Goal: Task Accomplishment & Management: Manage account settings

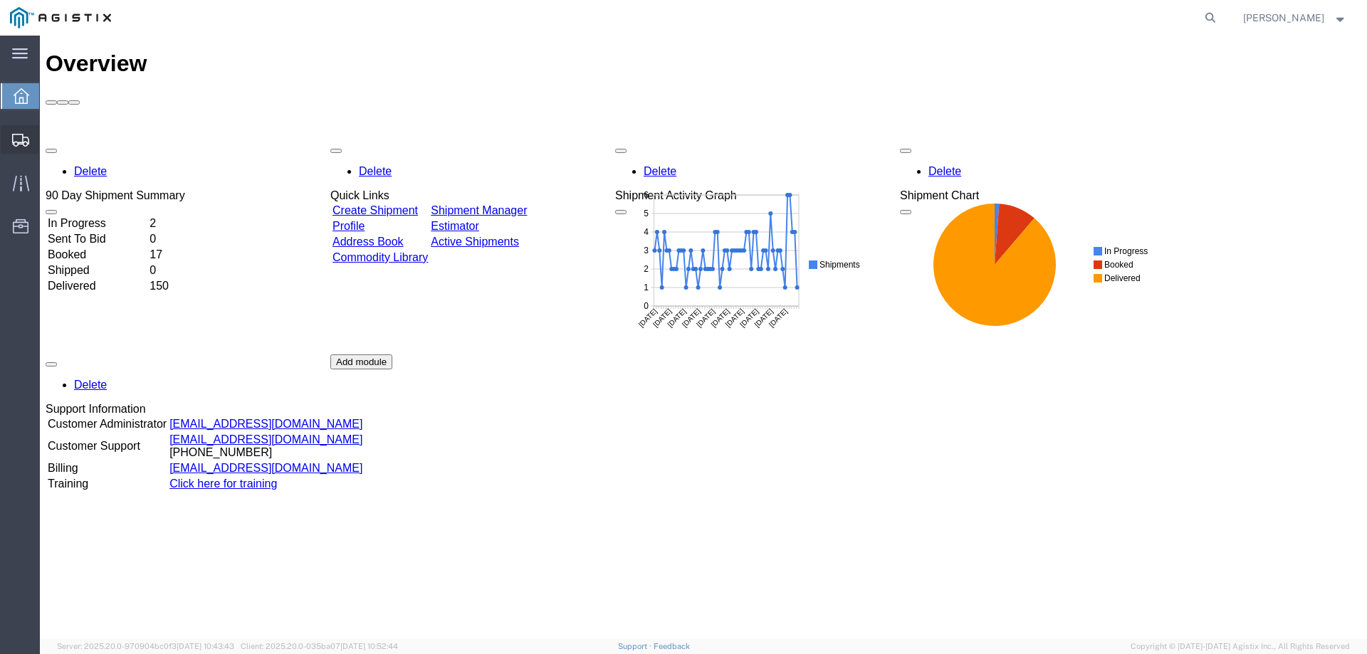
click at [23, 139] on icon at bounding box center [20, 140] width 17 height 13
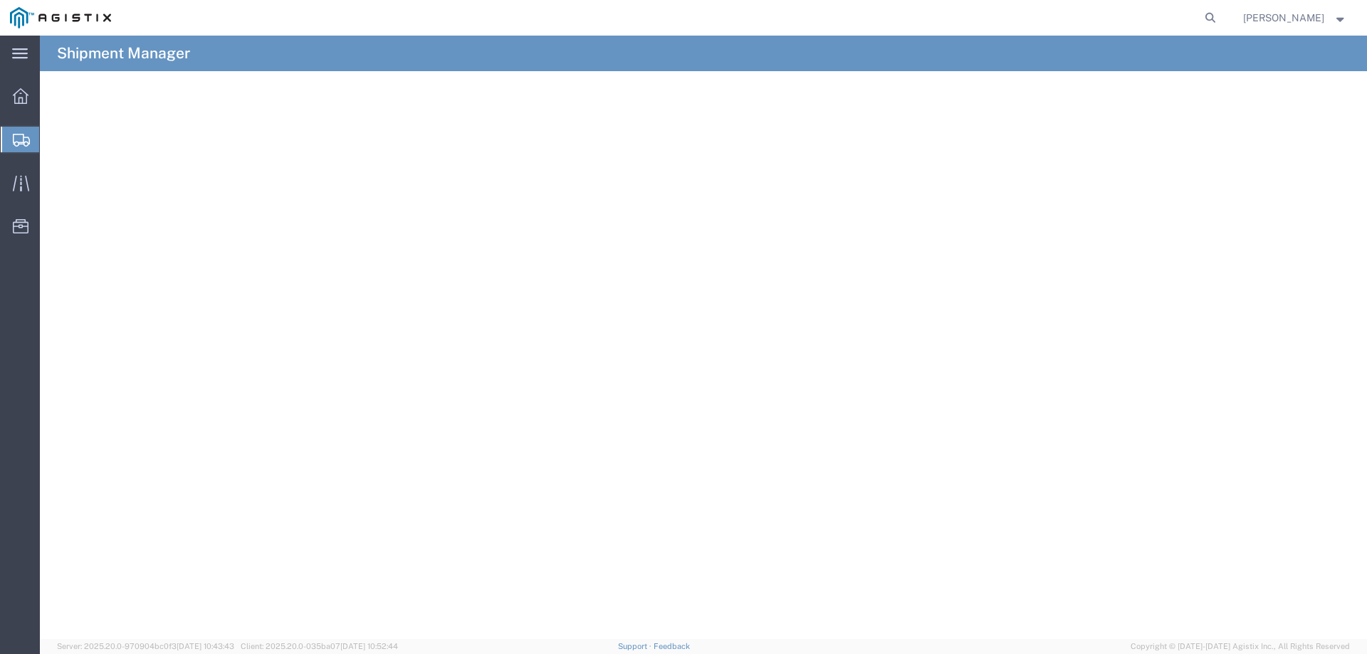
click at [0, 0] on span "Create from Template" at bounding box center [0, 0] width 0 height 0
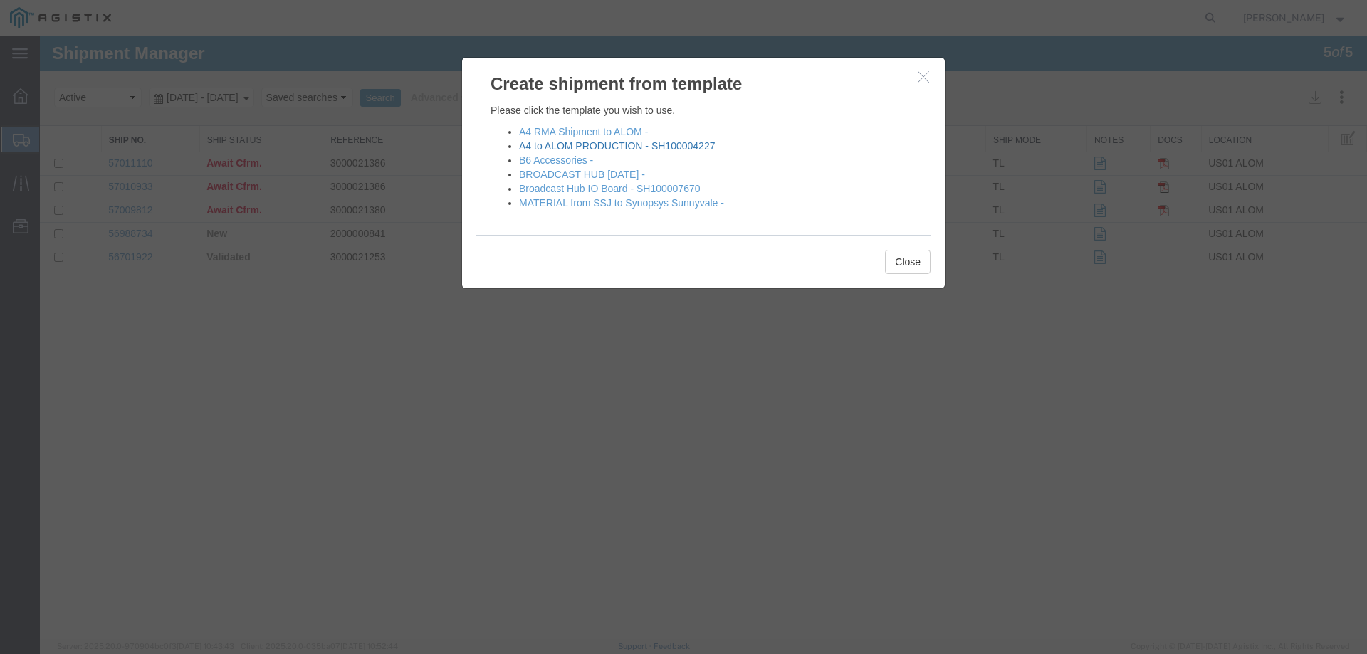
click at [572, 147] on link "A4 to ALOM PRODUCTION - SH100004227" at bounding box center [617, 145] width 196 height 11
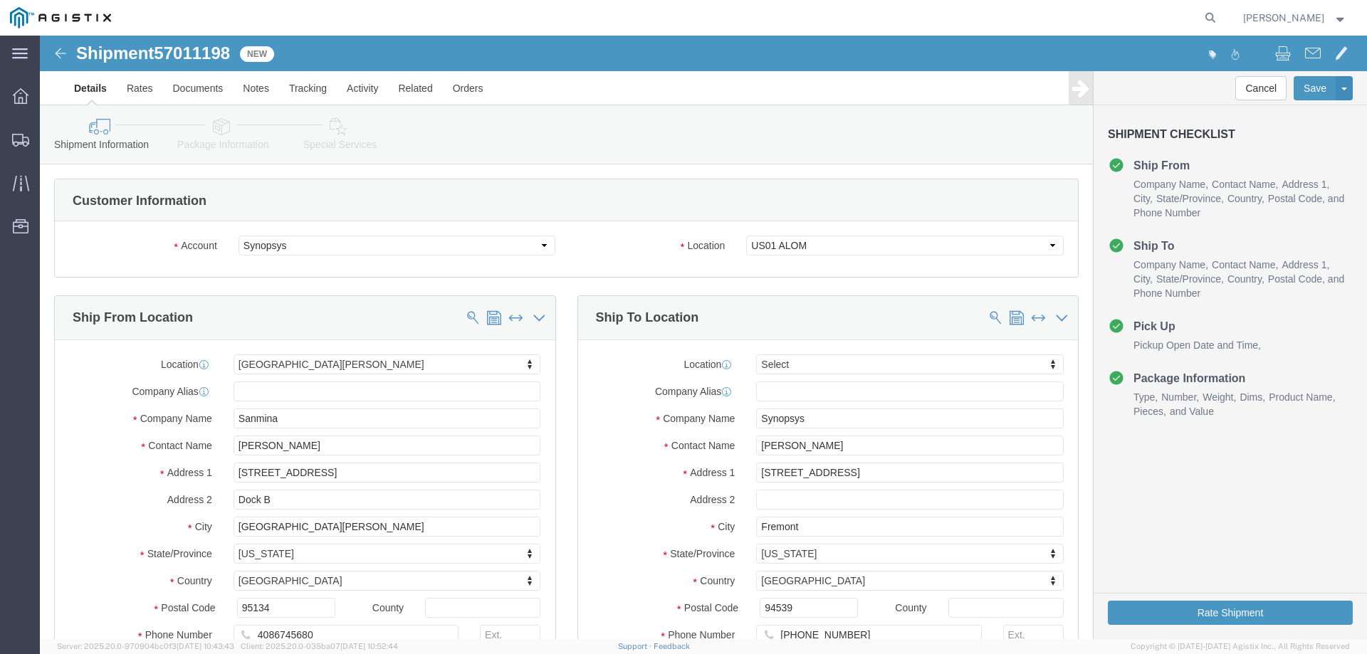
select select
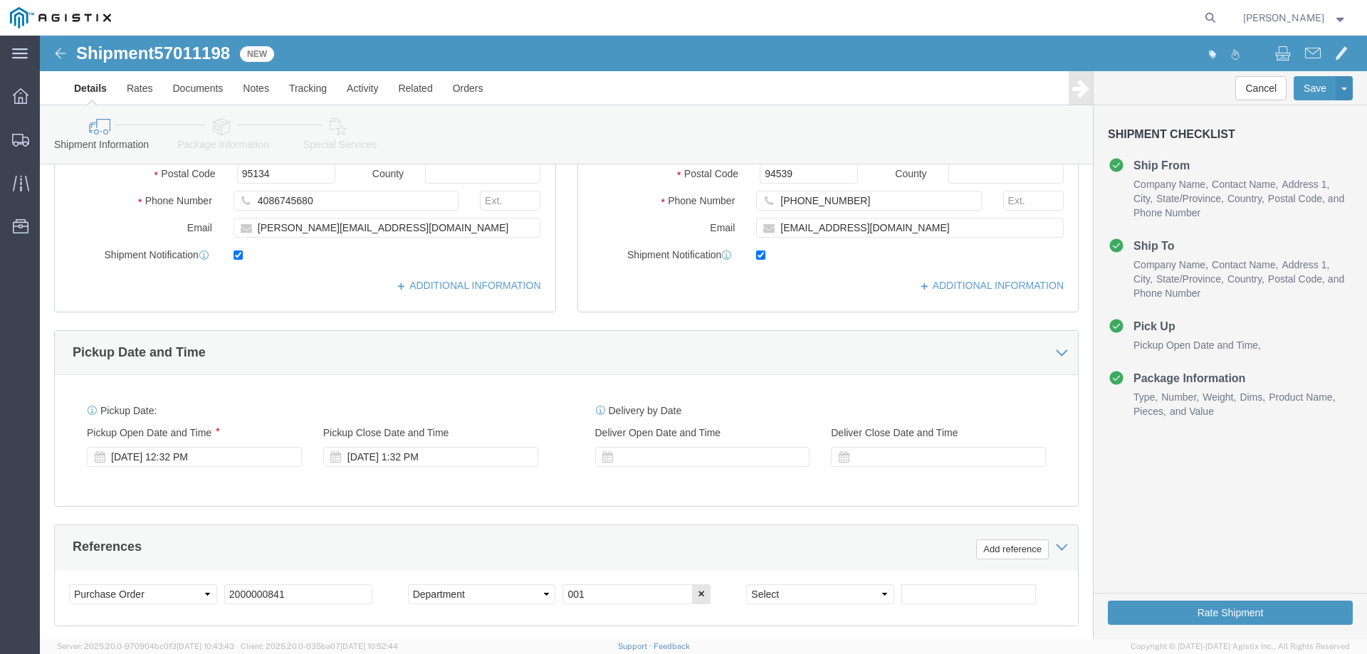
scroll to position [646, 0]
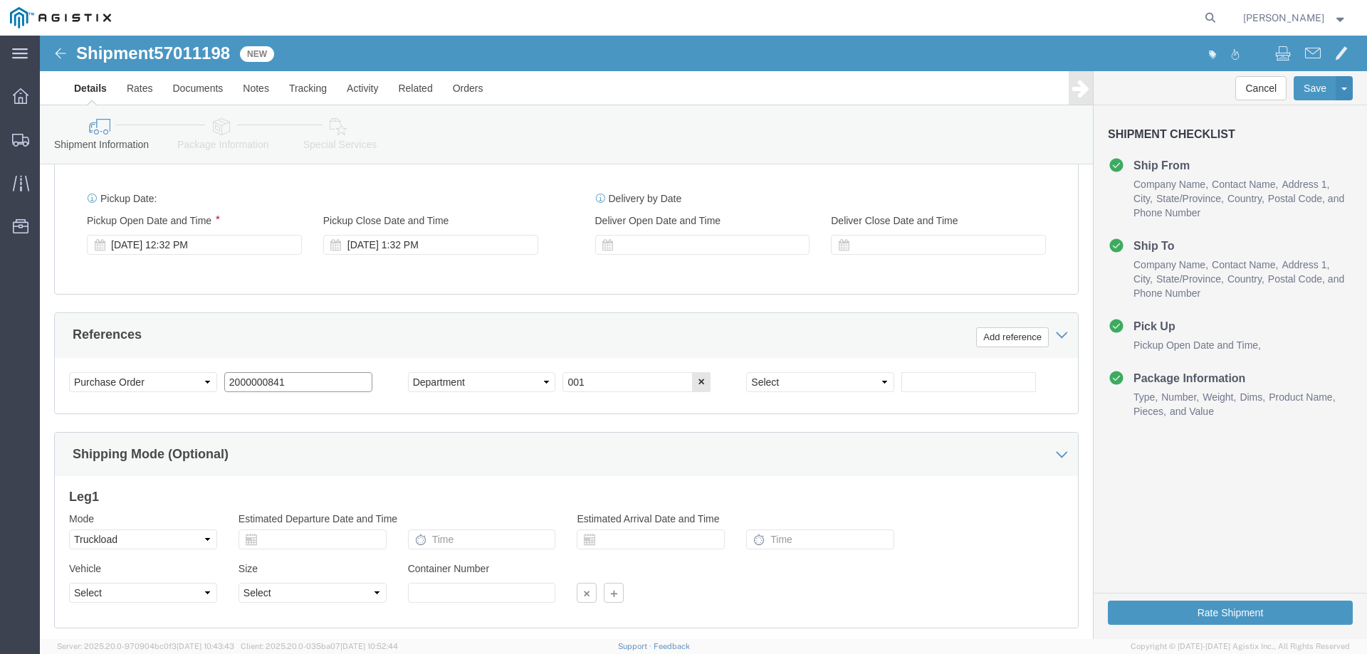
click input "2000000841"
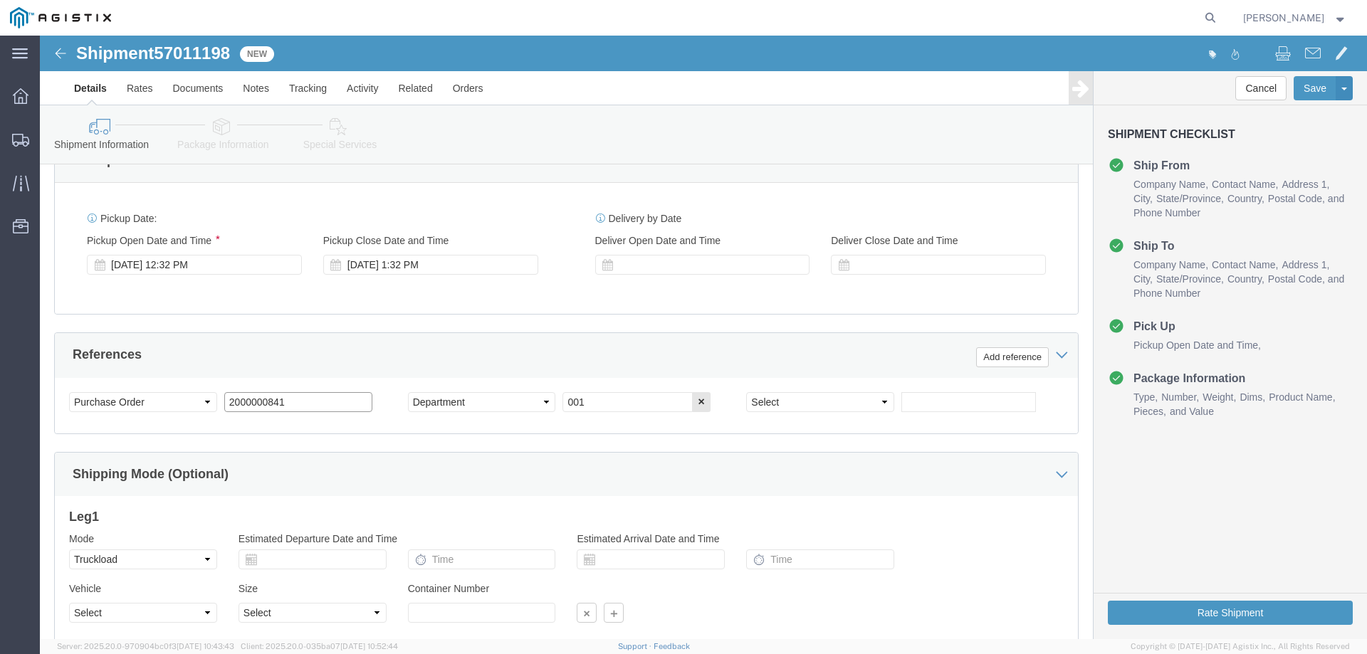
scroll to position [599, 0]
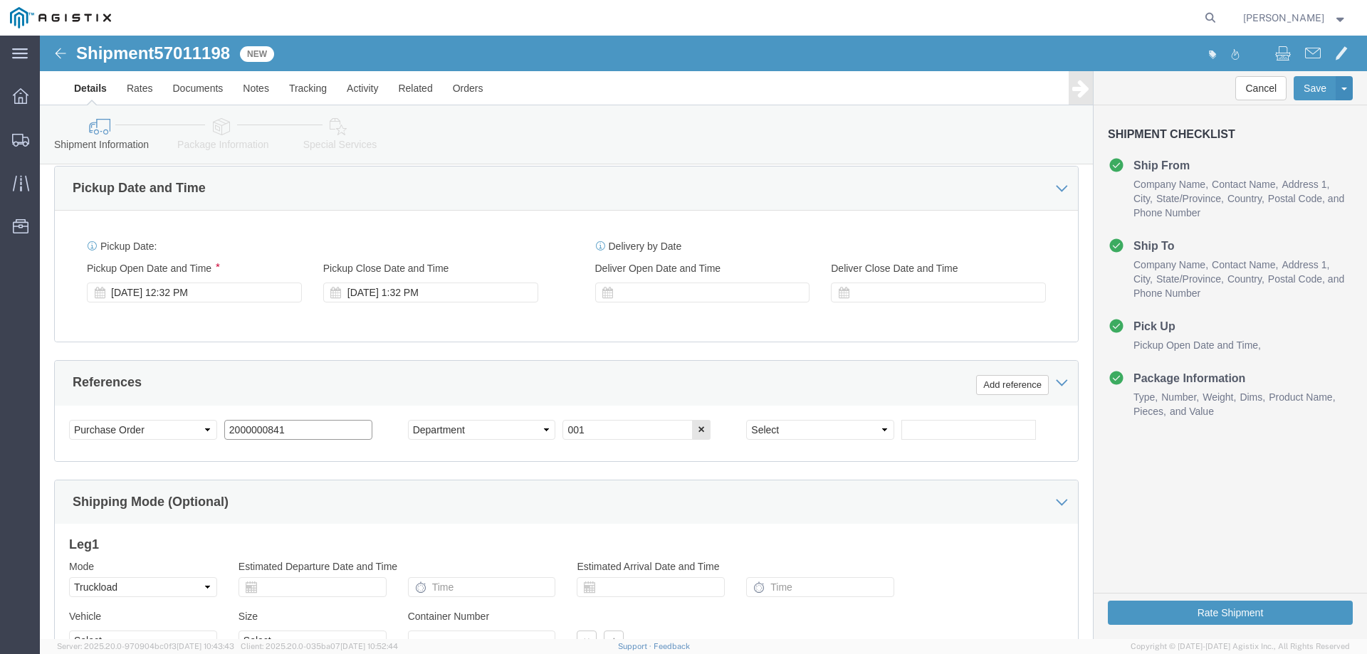
click input "2000000841"
paste input "3000020983"
click input "20000008413000020983"
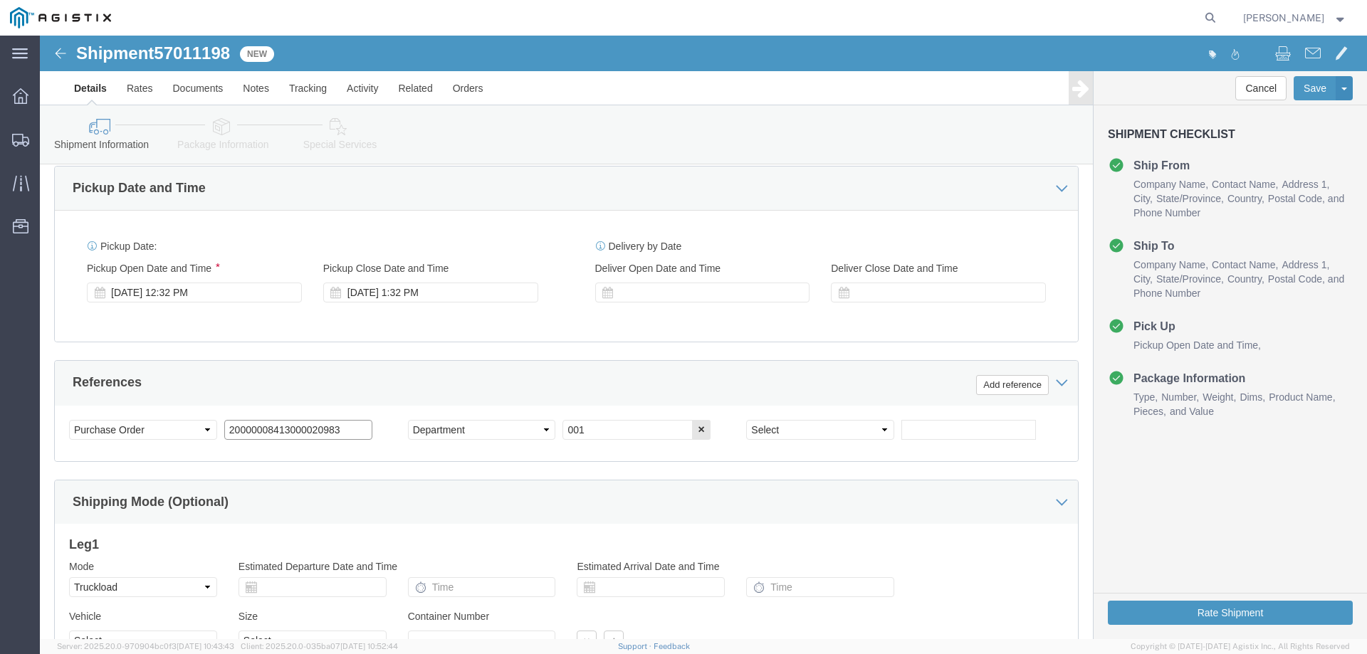
click input "20000008413000020983"
paste input "text"
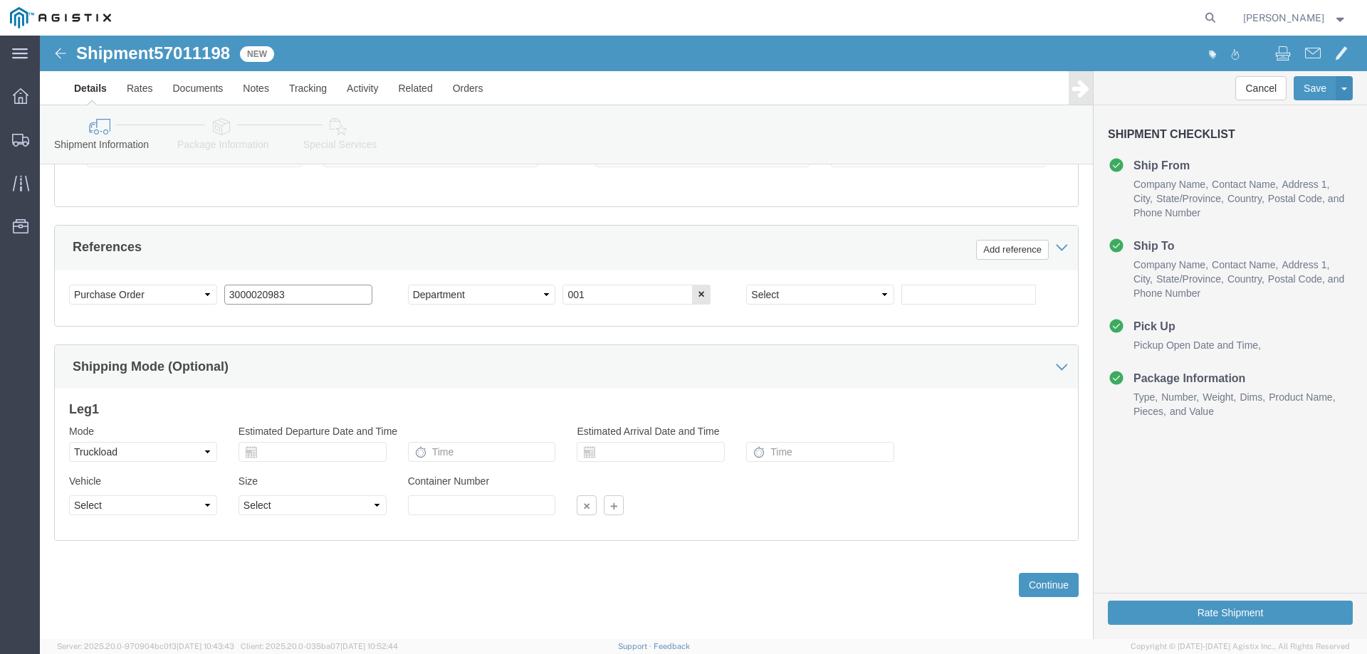
scroll to position [735, 0]
type input "3000020983"
click button "Continue"
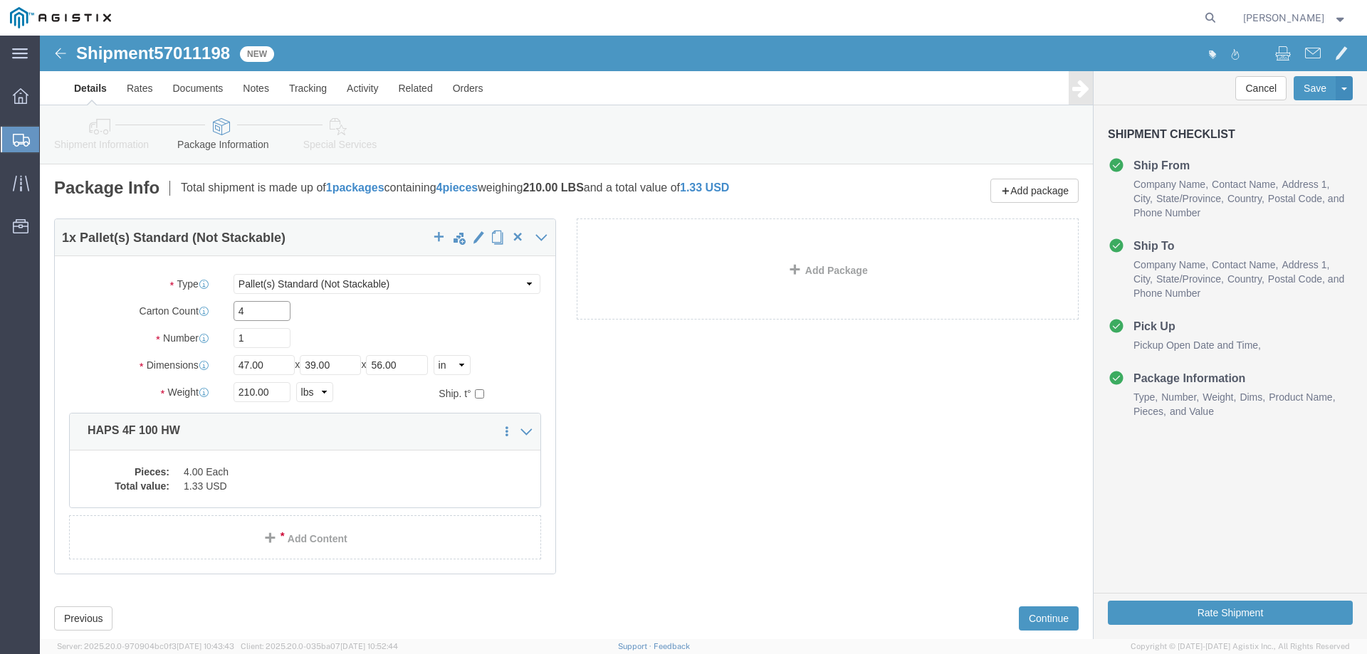
click input "4"
type input "5"
click div "1 x Pallet(s) Standard (Not Stackable) Package Type Select Bale(s) Basket(s) Bo…"
click div "Pieces: 4.00 Each Total value: 1.33 USD"
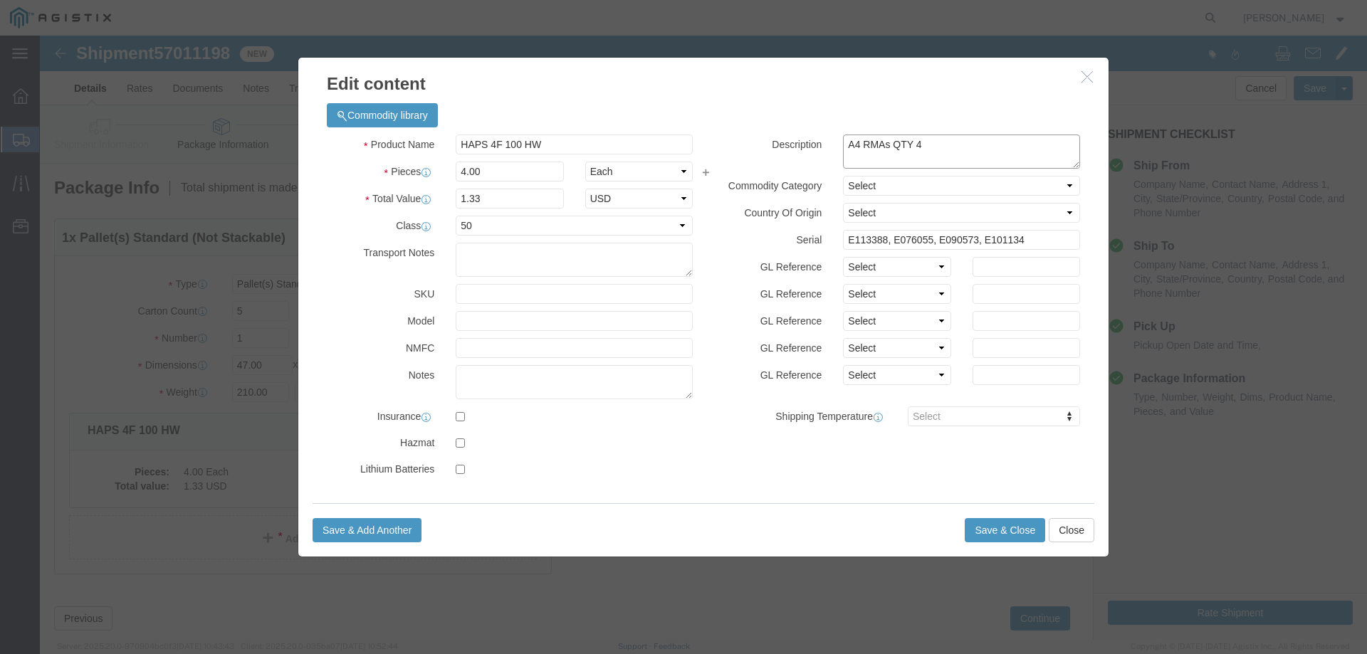
click textarea "A4 RMAs QTY 4"
drag, startPoint x: 855, startPoint y: 107, endPoint x: 801, endPoint y: 111, distance: 53.6
click textarea "A4 RMAs QTY 4"
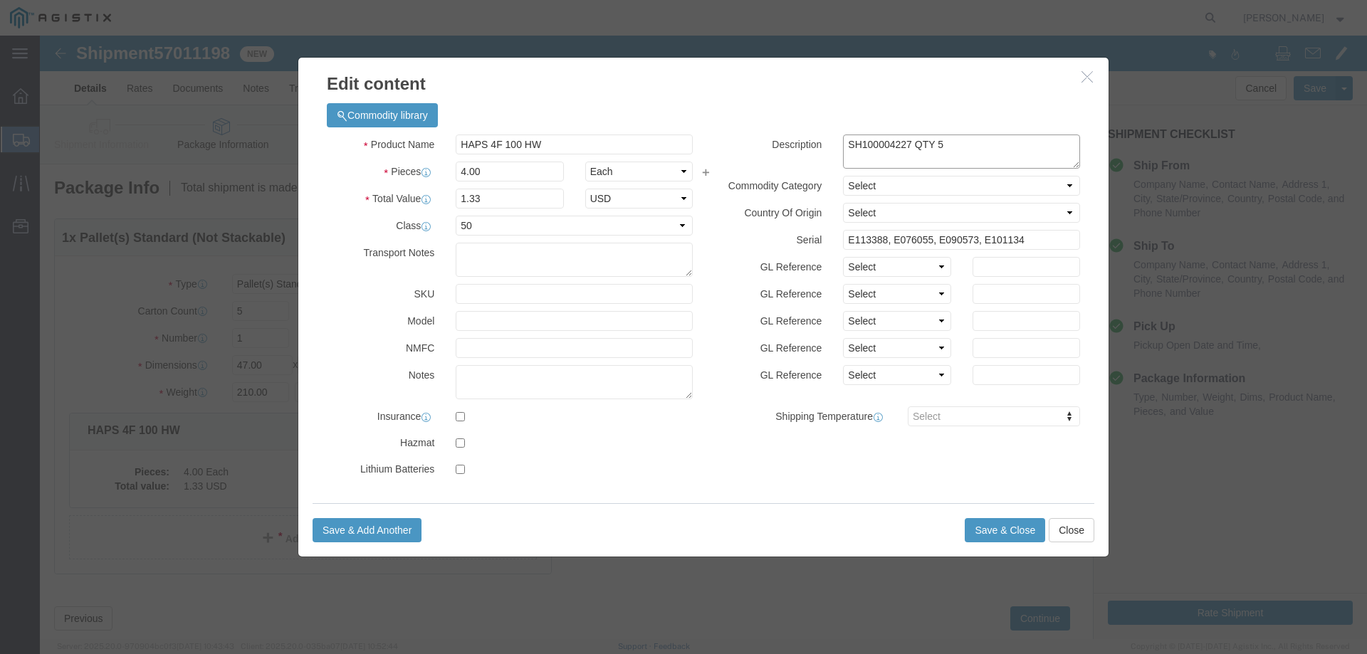
type textarea "SH100004227 QTY 5"
click input "HAPS 4F 100 HW"
type input "HAPS 4F 100 HW -2"
click input "E113388, E076055, E090573, E101134"
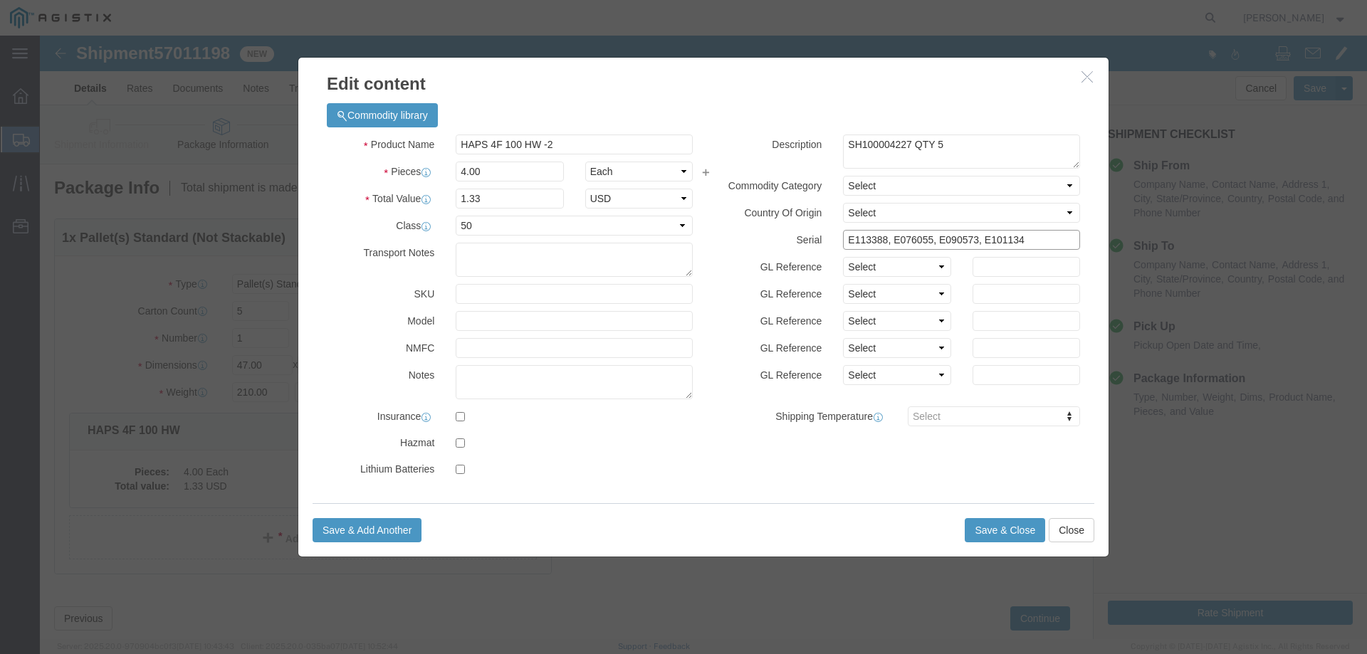
click input "E113388, E076055, E090573, E101134"
click input "text"
paste input "C057898, C057899, C057900, C057901, and C057902"
click input "C057898, C057899, C057900, C057901, and C057902"
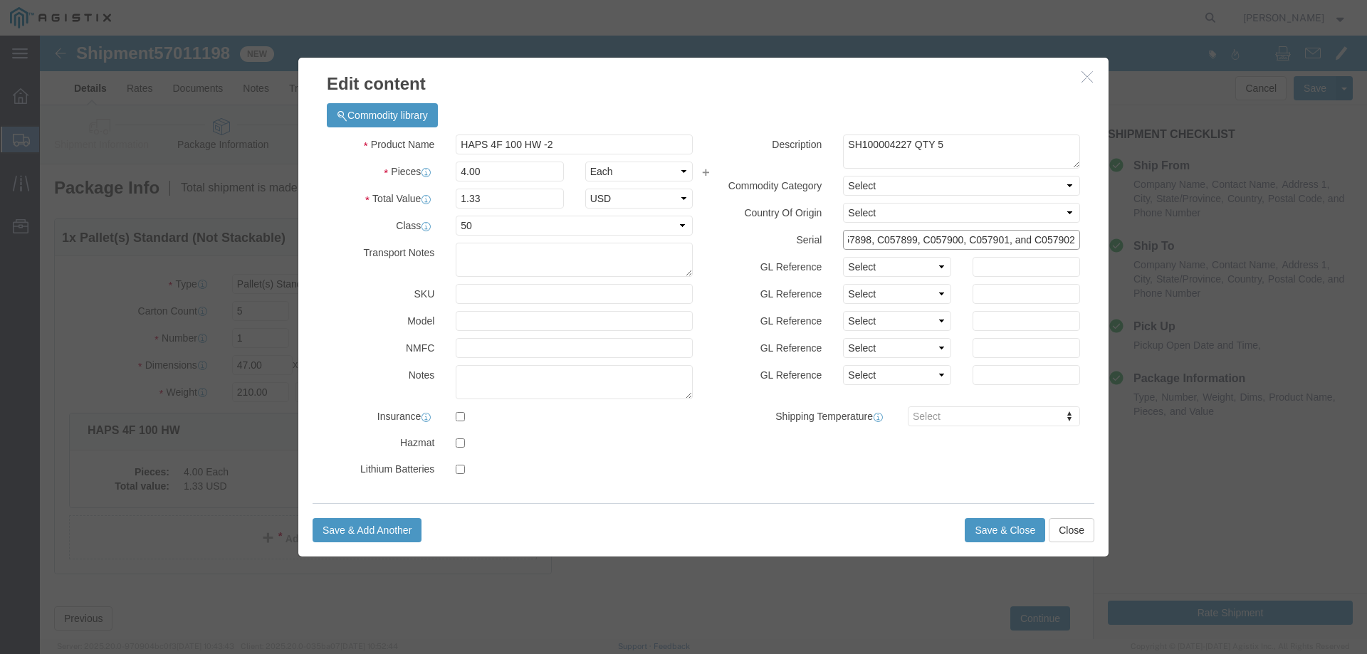
click input "C057898, C057899, C057900, C057901, and C057902"
type input "C057898, C057899, C057900, C057901, C057902"
click button "Save & Close"
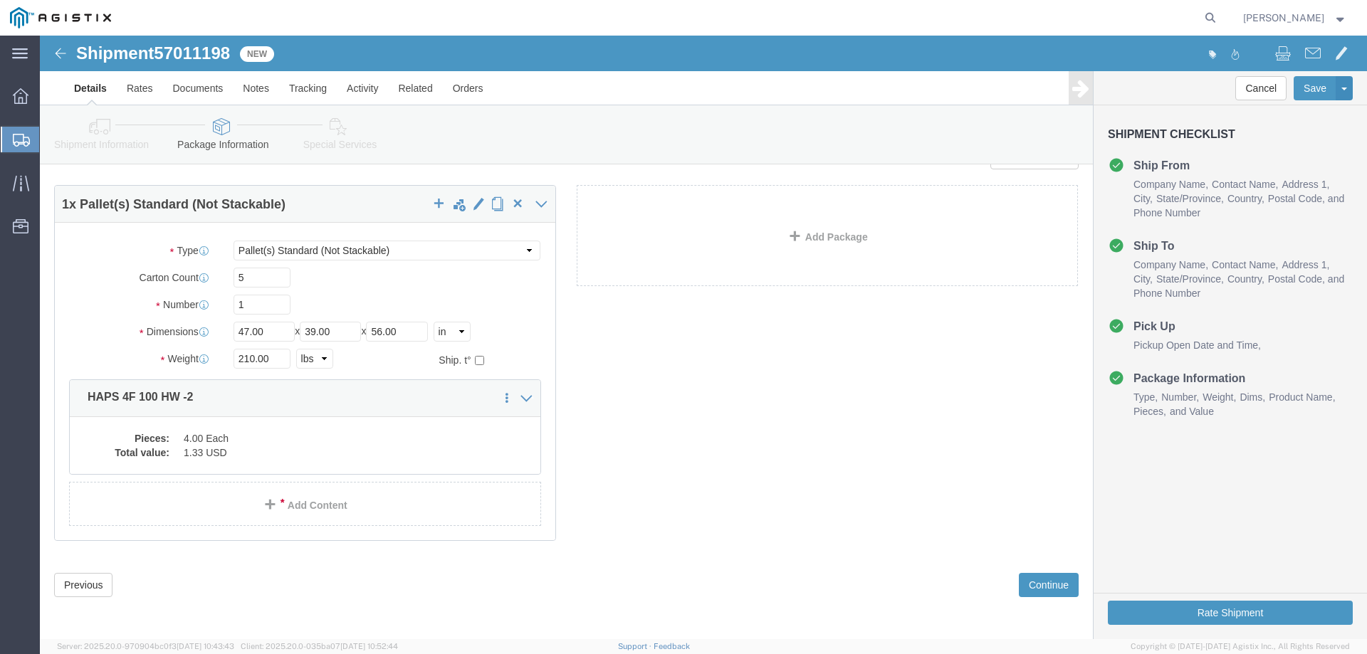
scroll to position [35, 0]
click dd "4.00 Each"
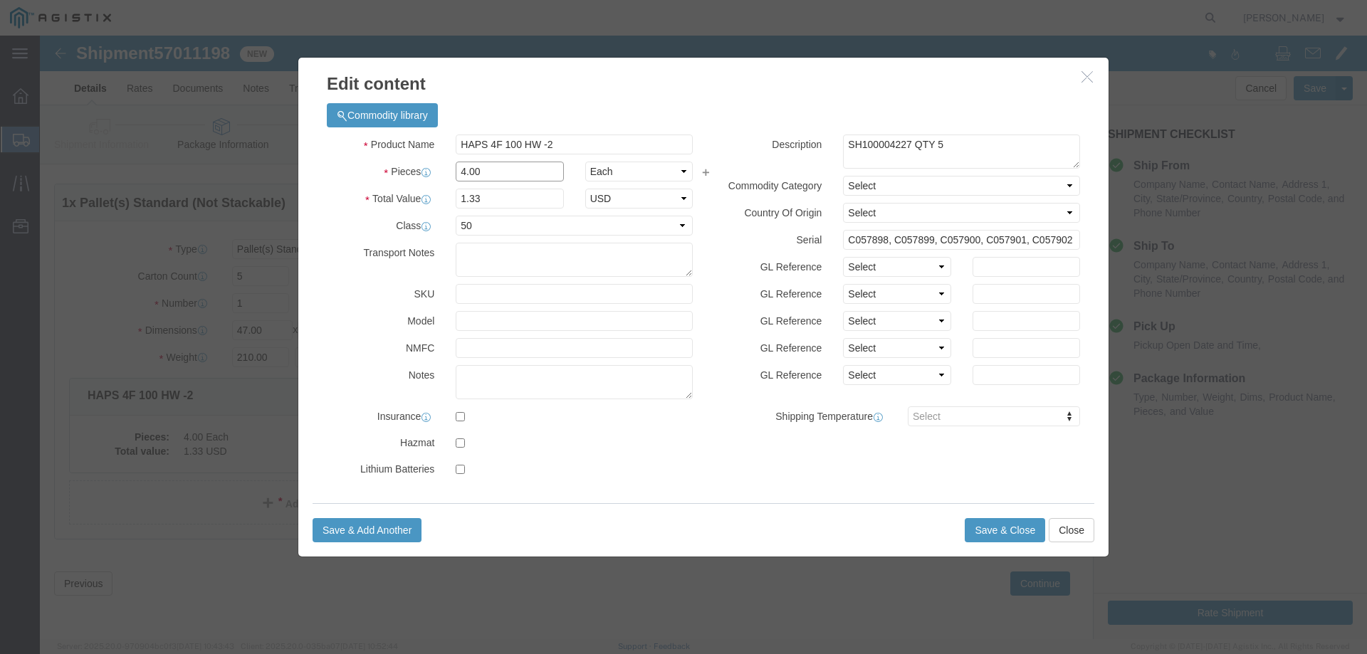
click input "4.00"
type input "5"
type input "1.66"
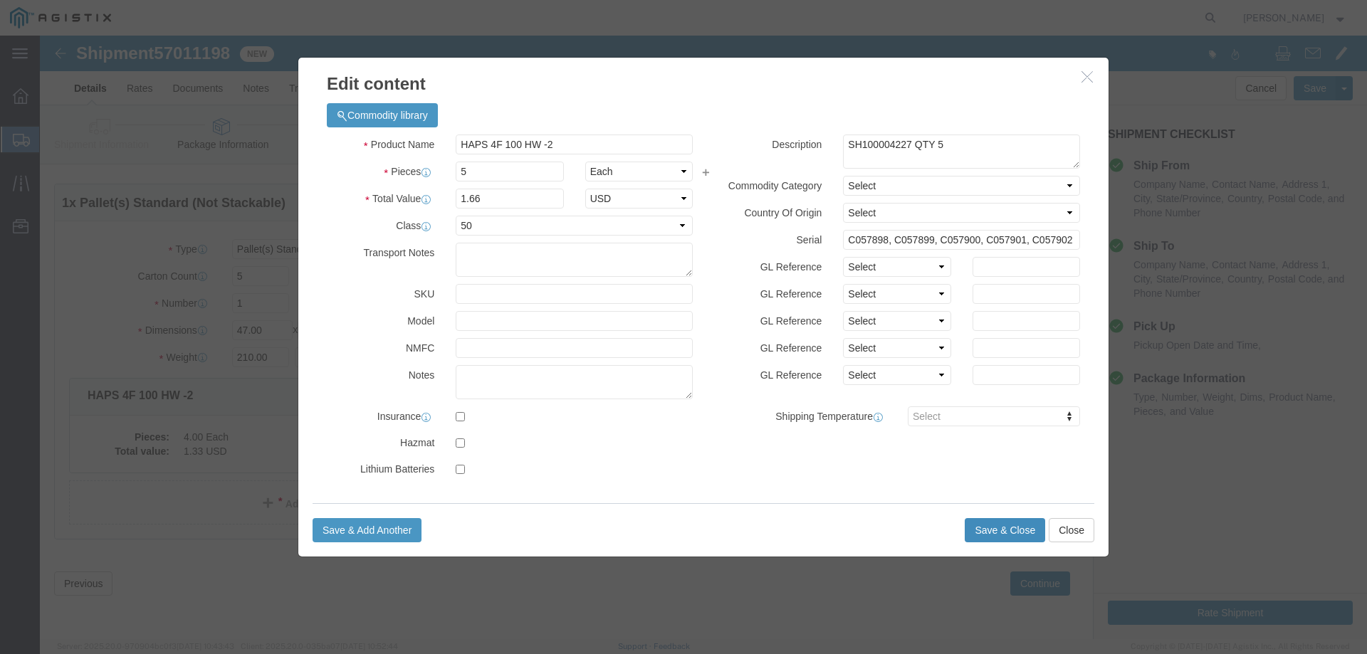
drag, startPoint x: 955, startPoint y: 508, endPoint x: 962, endPoint y: 500, distance: 9.6
click div "Save & Add Another Save & Close Close"
click button "Save & Close"
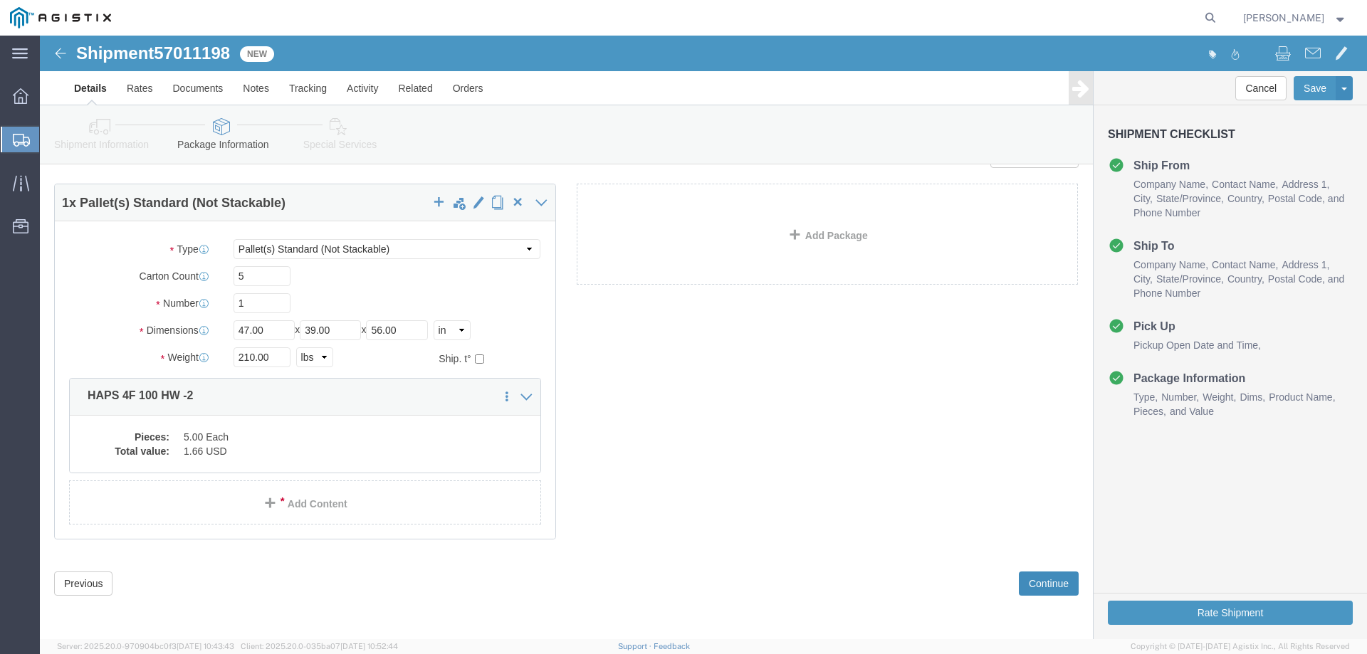
click button "Continue"
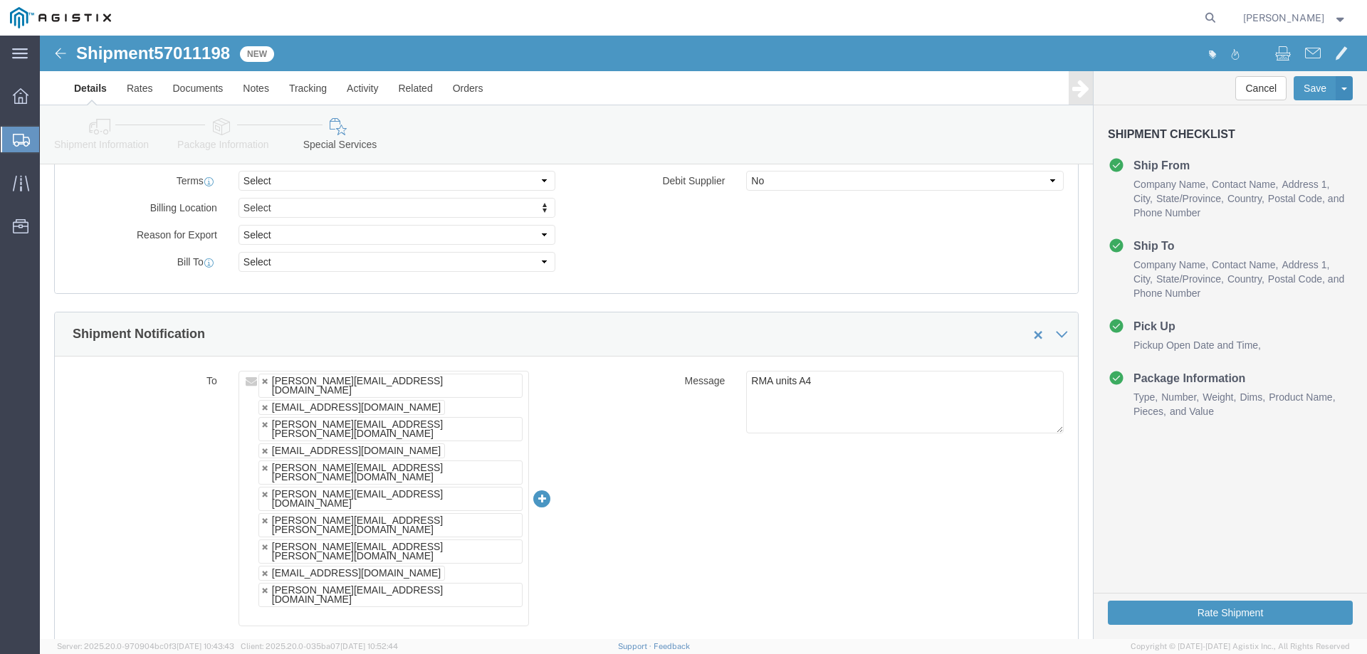
scroll to position [747, 0]
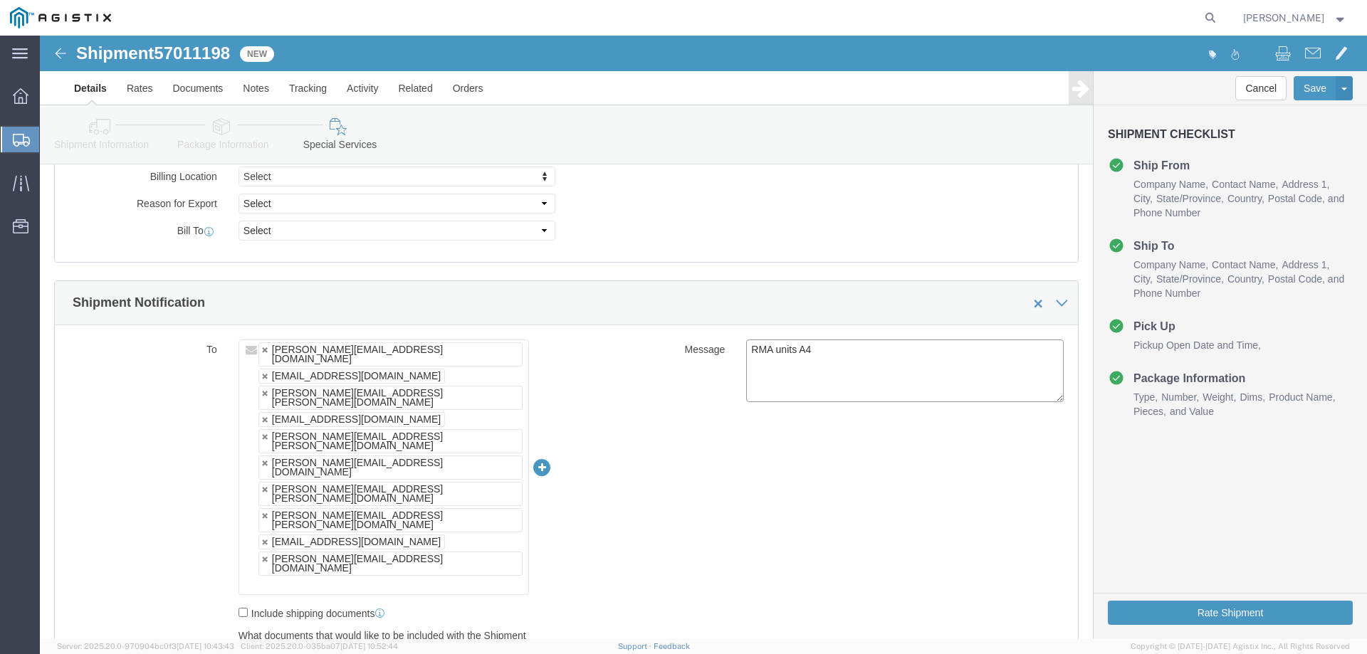
click textarea "RMA units A4"
click link
type input "[PERSON_NAME][EMAIL_ADDRESS][DOMAIN_NAME],[EMAIL_ADDRESS][DOMAIN_NAME],[PERSON_…"
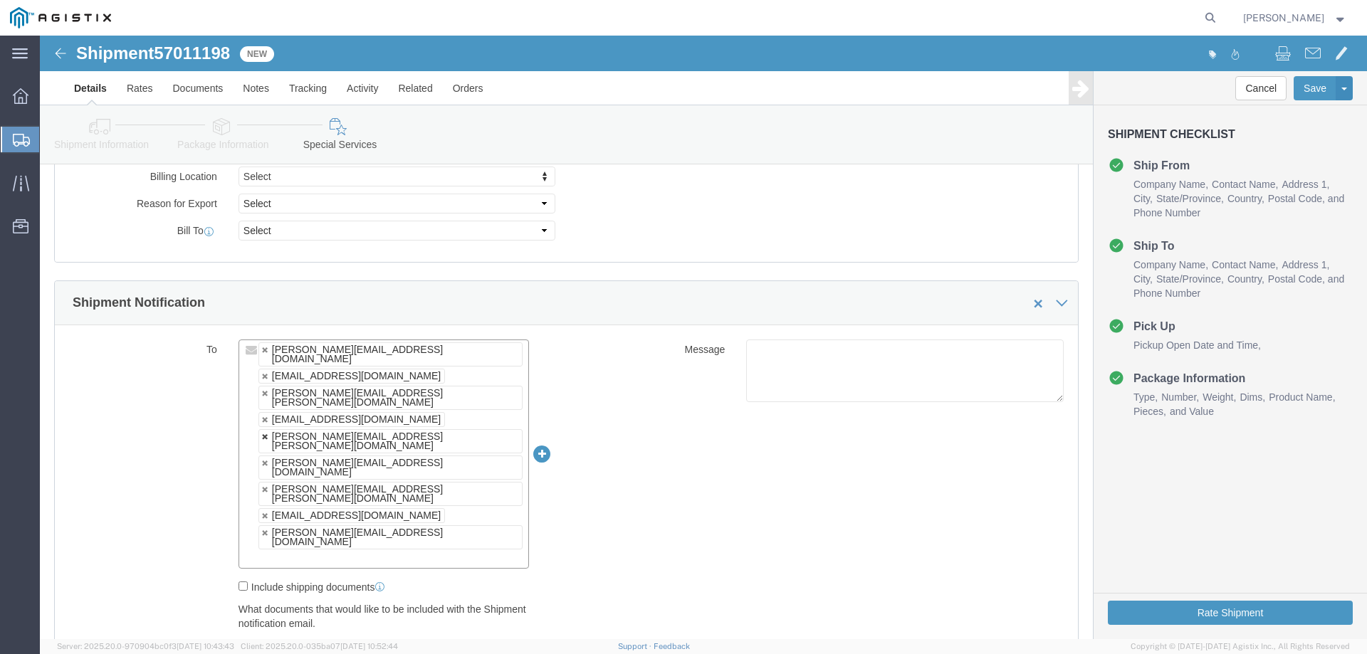
click link
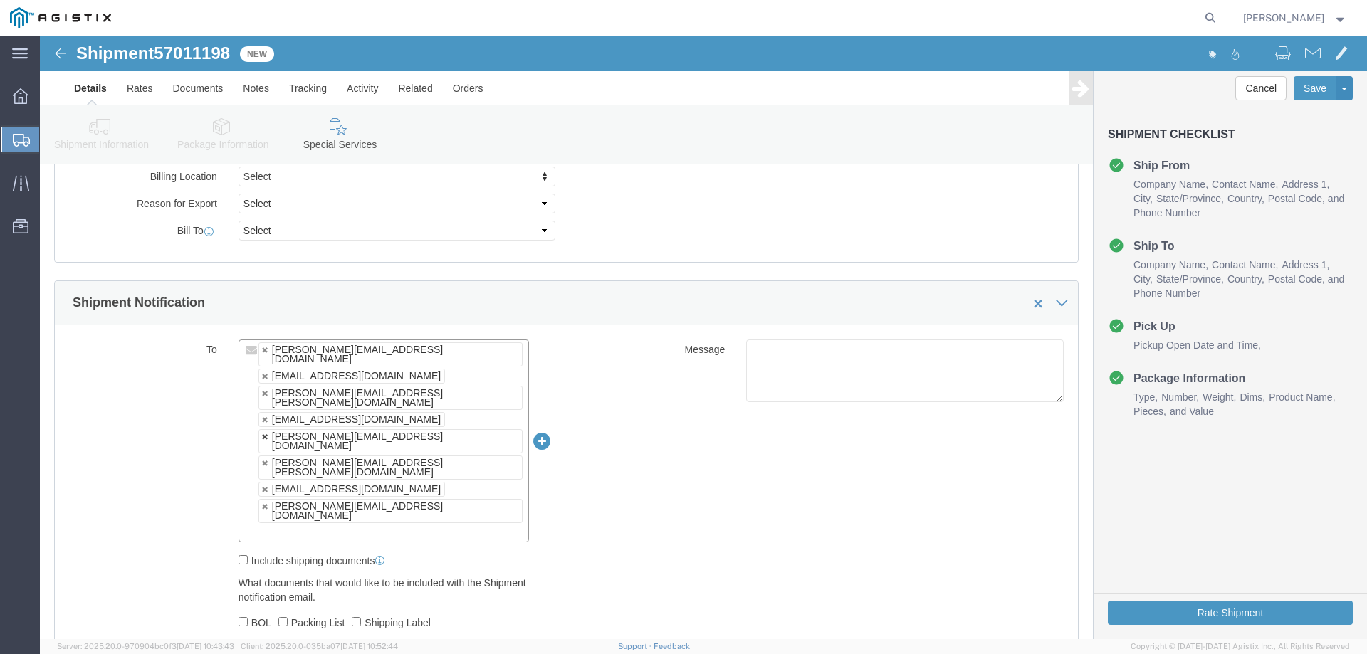
click link
type input "[PERSON_NAME][EMAIL_ADDRESS][DOMAIN_NAME],[EMAIL_ADDRESS][DOMAIN_NAME],[PERSON_…"
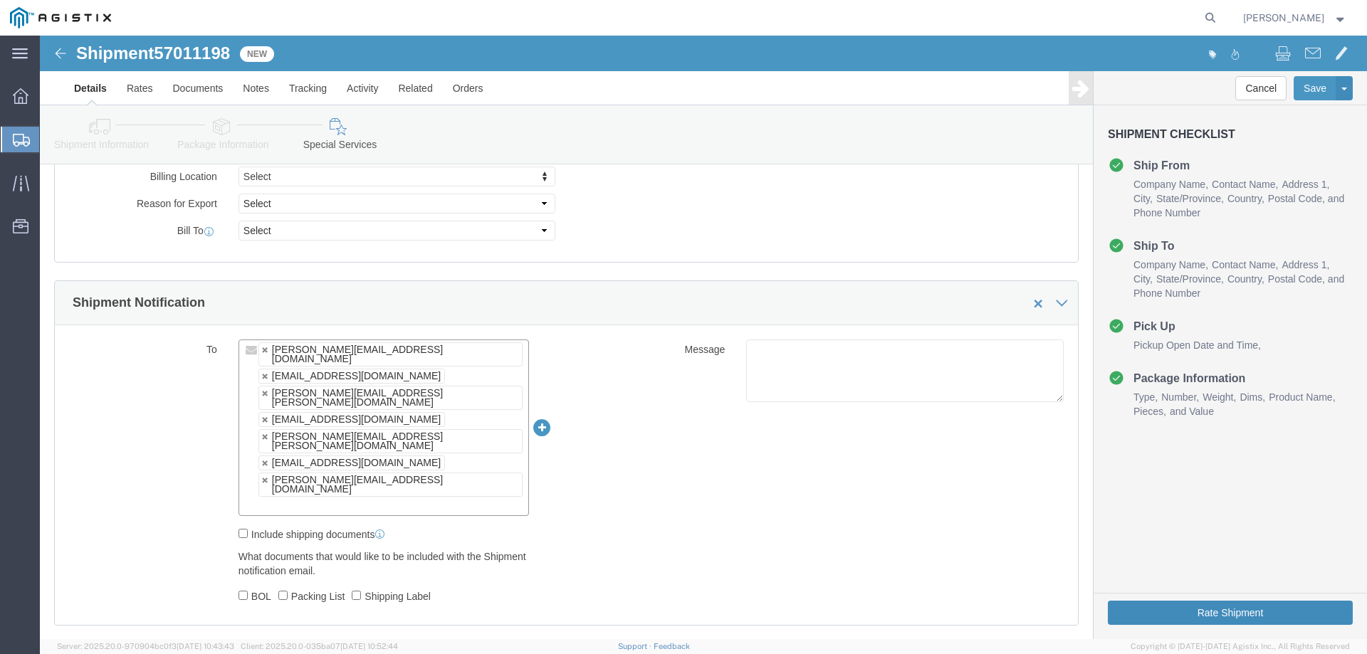
click button "Rate Shipment"
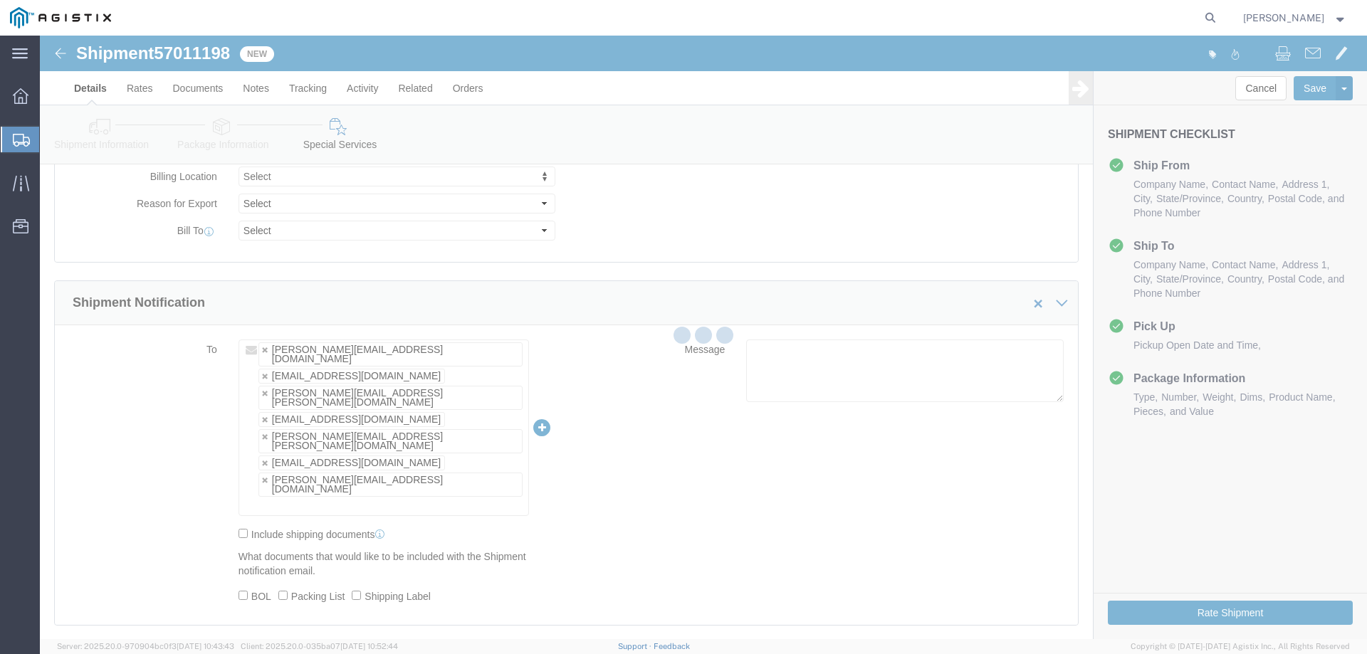
scroll to position [0, 0]
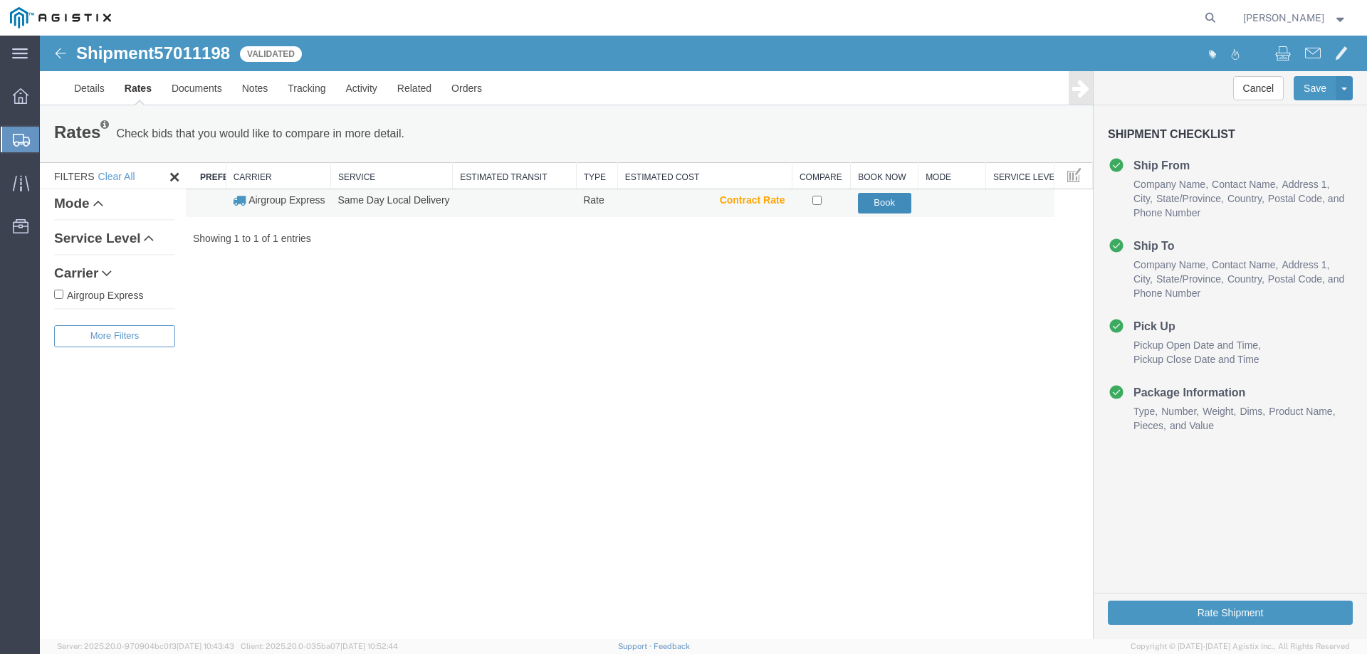
click at [885, 199] on button "Book" at bounding box center [884, 203] width 53 height 21
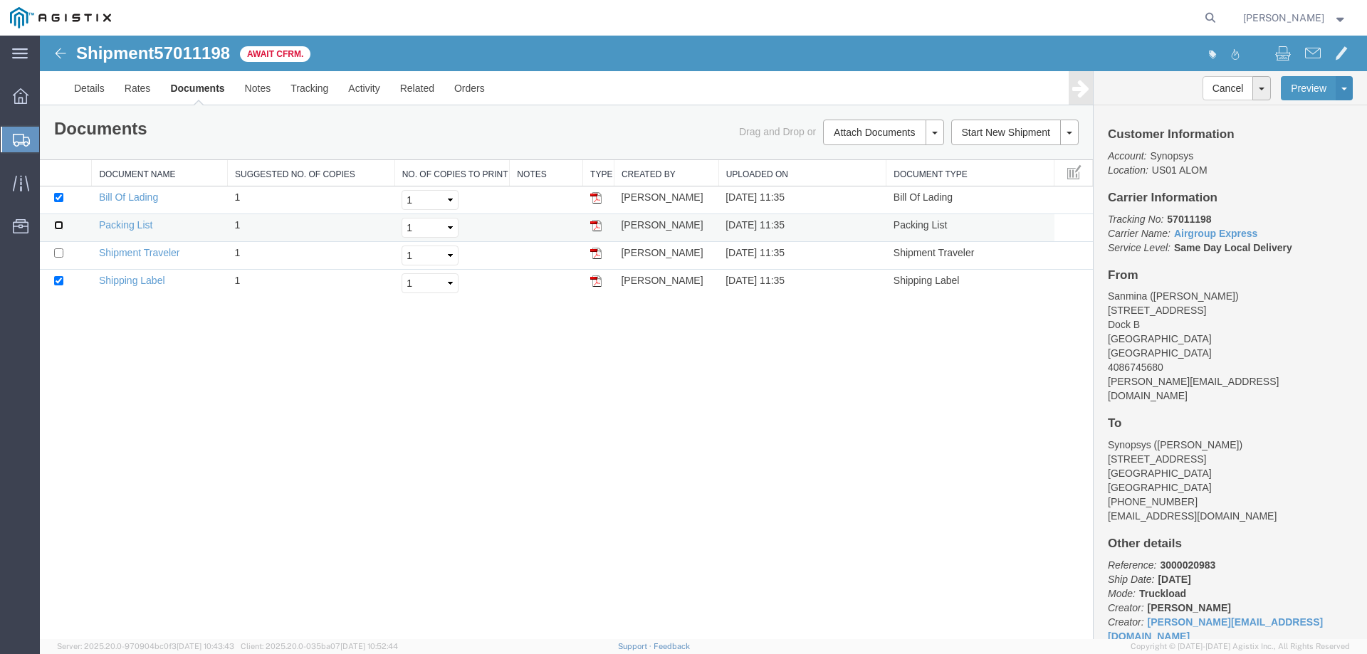
click at [56, 224] on input "checkbox" at bounding box center [58, 225] width 9 height 9
checkbox input "true"
click at [61, 255] on input "checkbox" at bounding box center [58, 252] width 9 height 9
checkbox input "true"
click at [878, 161] on link "Print Documents" at bounding box center [881, 156] width 124 height 21
